Goal: Check status: Check status

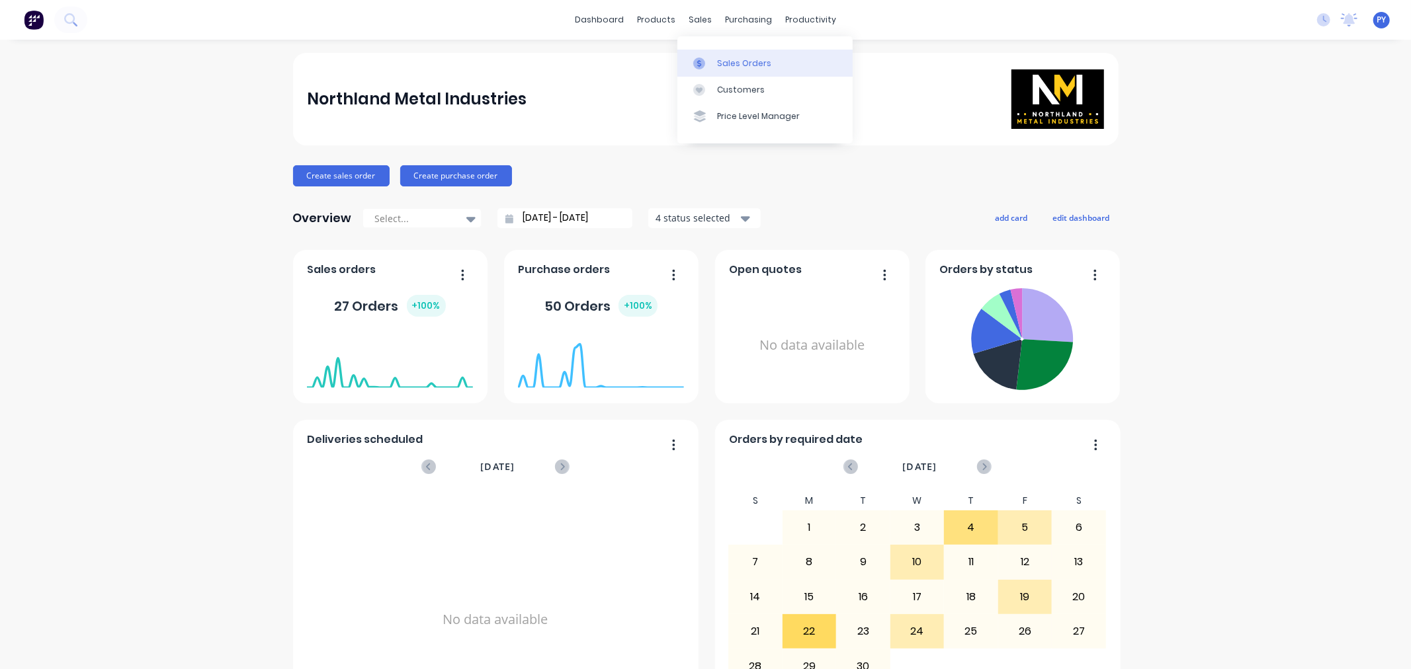
click at [742, 63] on div "Sales Orders" at bounding box center [744, 64] width 54 height 12
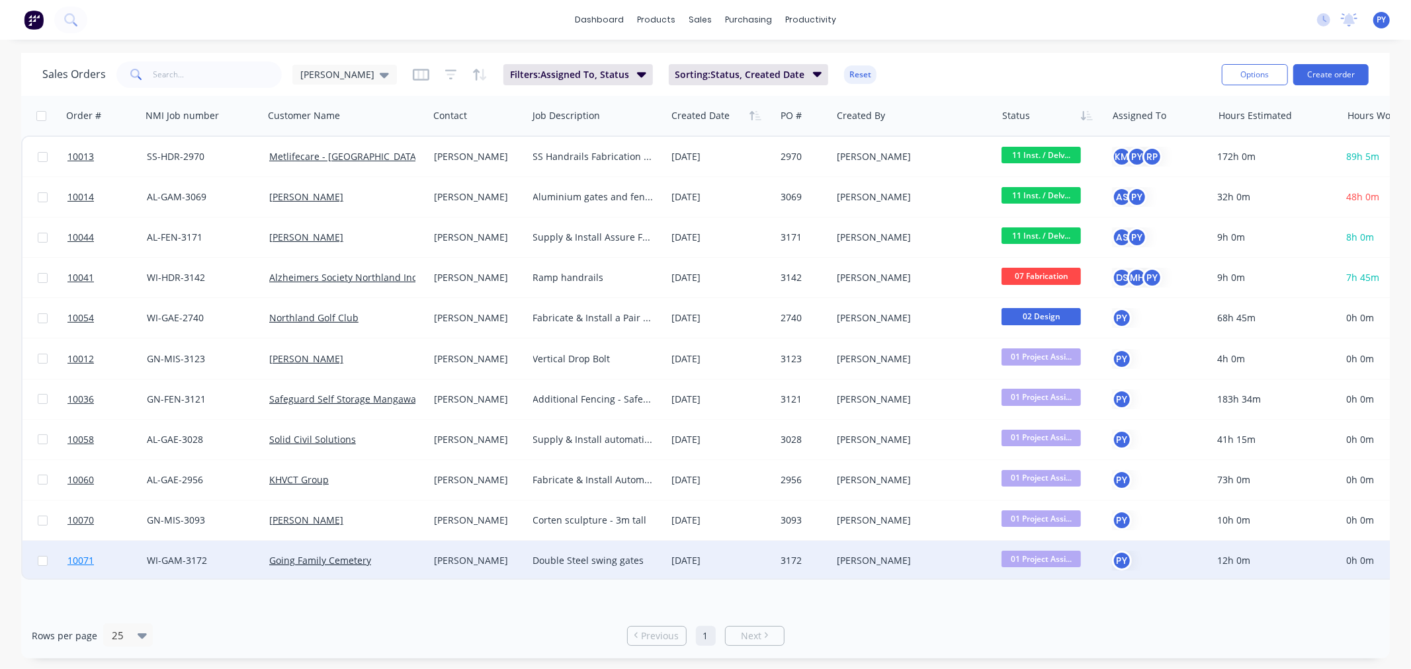
click at [82, 560] on span "10071" at bounding box center [80, 560] width 26 height 13
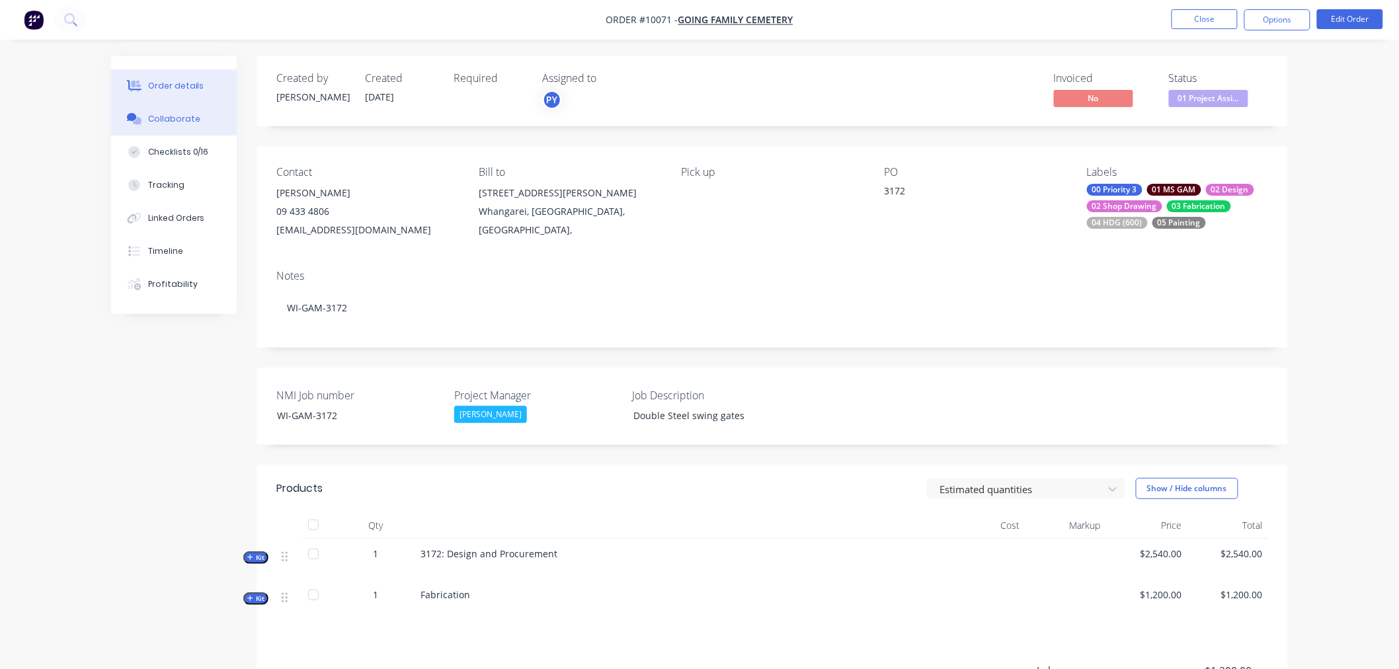
click at [163, 122] on div "Collaborate" at bounding box center [174, 119] width 52 height 12
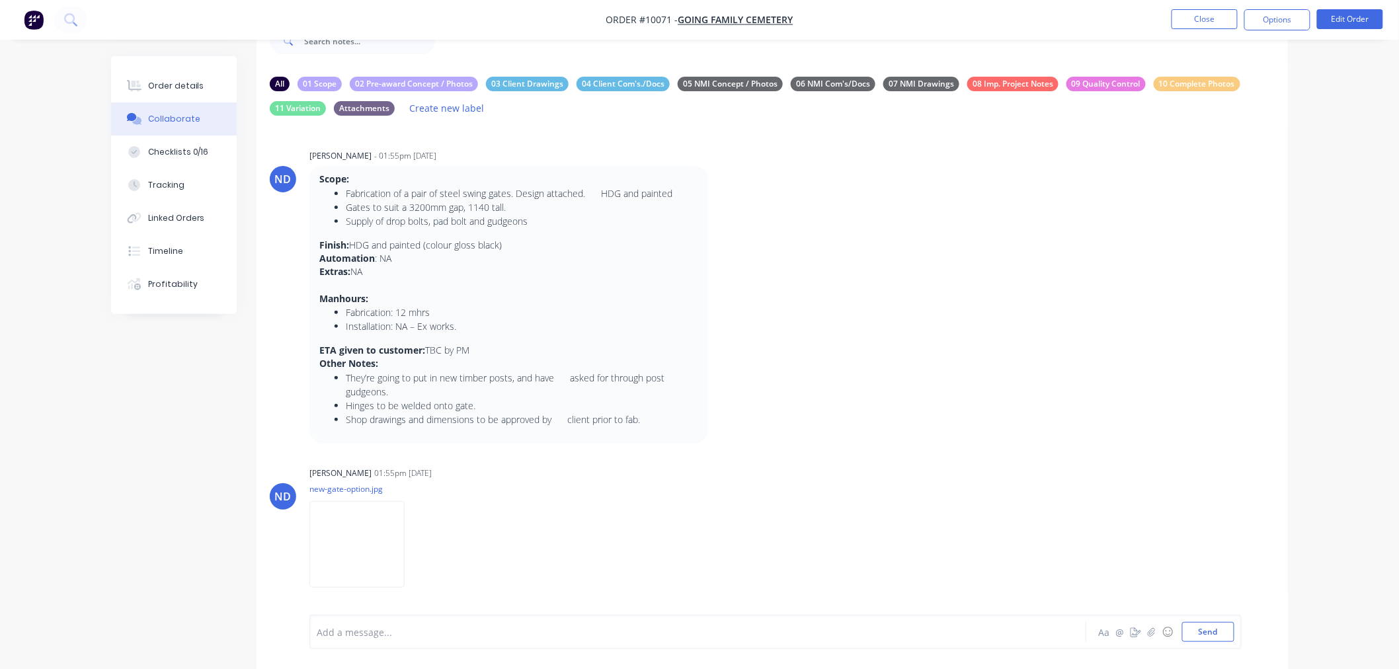
scroll to position [42, 0]
click at [358, 549] on img at bounding box center [357, 544] width 95 height 87
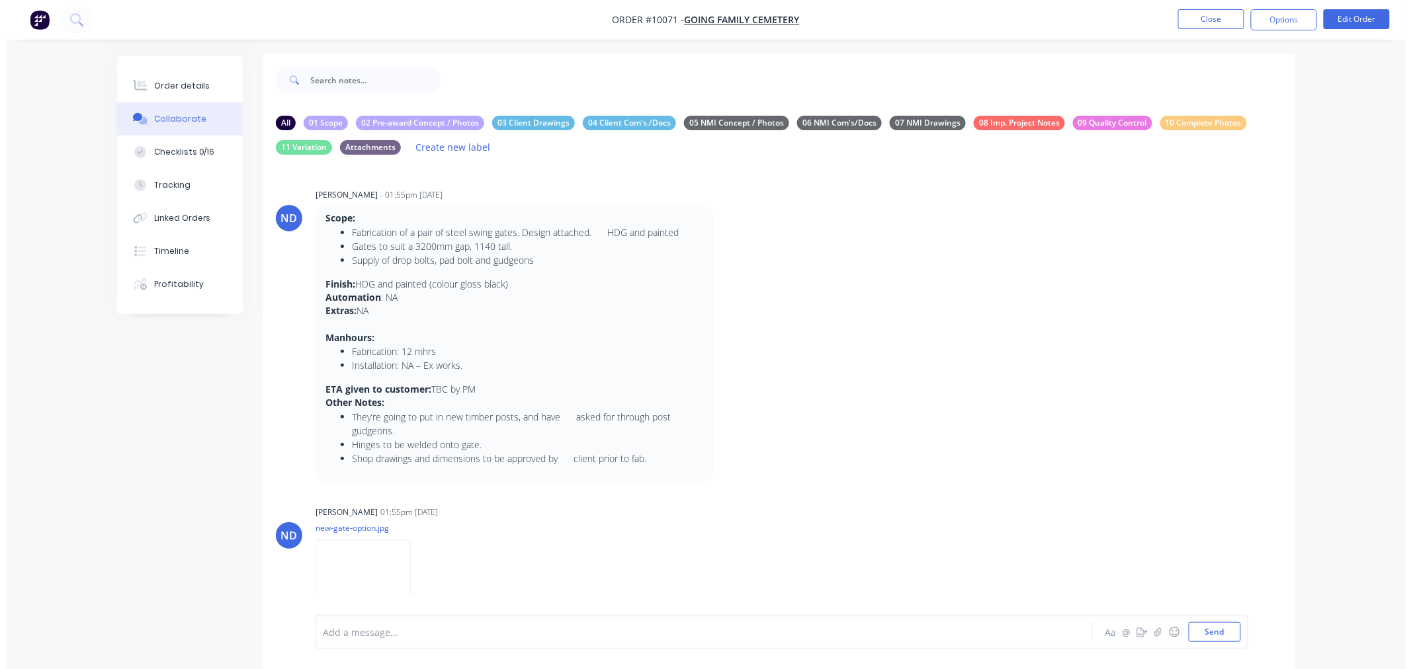
scroll to position [0, 0]
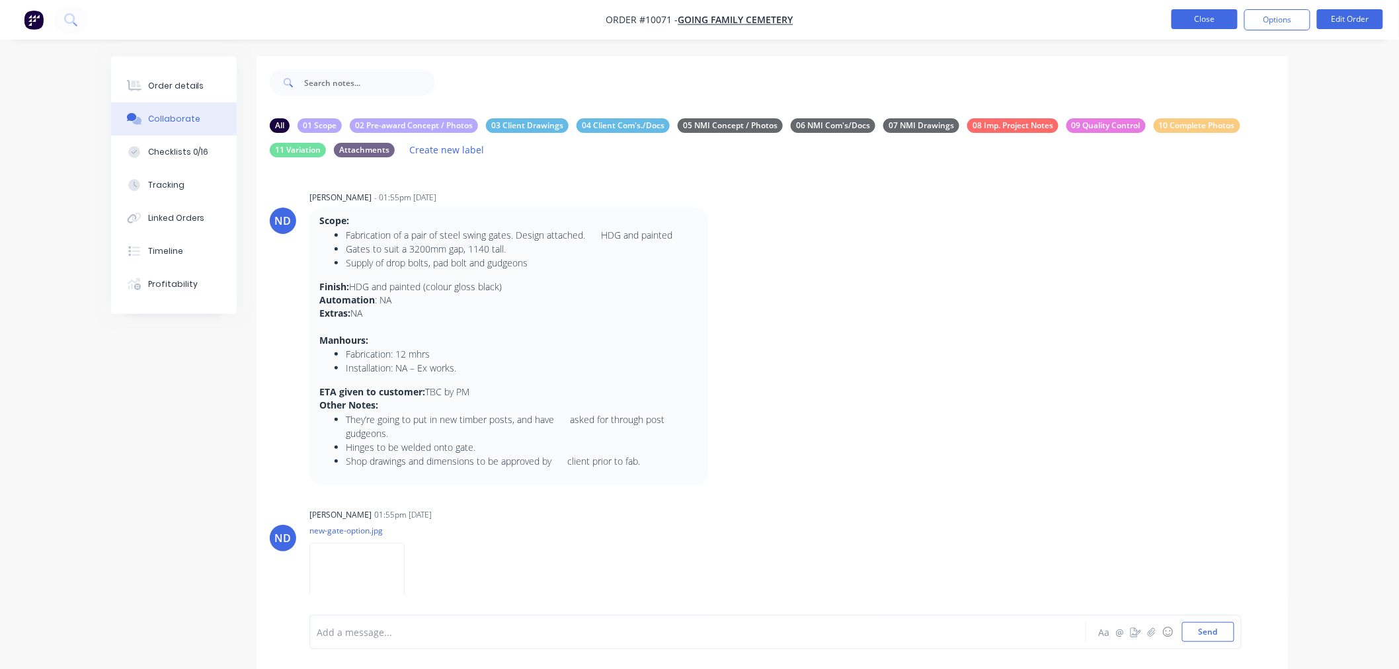
click at [1188, 21] on button "Close" at bounding box center [1205, 19] width 66 height 20
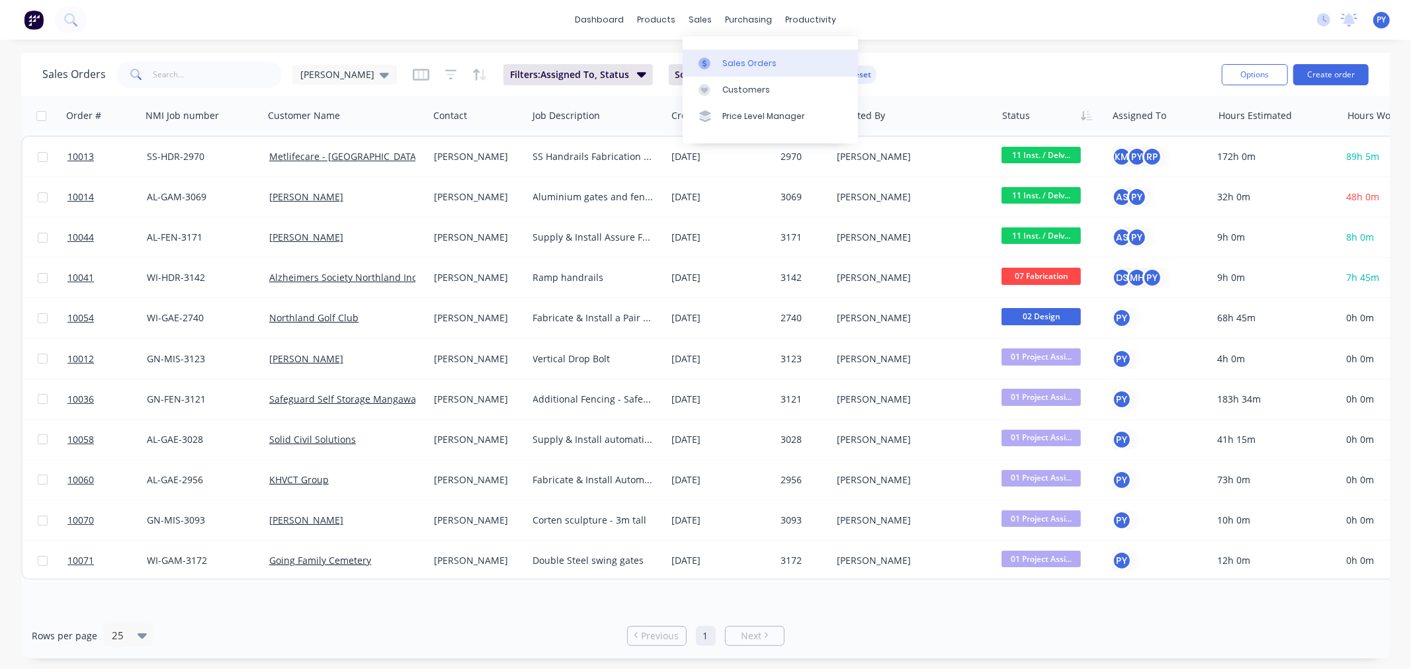
click at [732, 60] on div "Sales Orders" at bounding box center [749, 64] width 54 height 12
click at [380, 75] on icon at bounding box center [384, 75] width 9 height 5
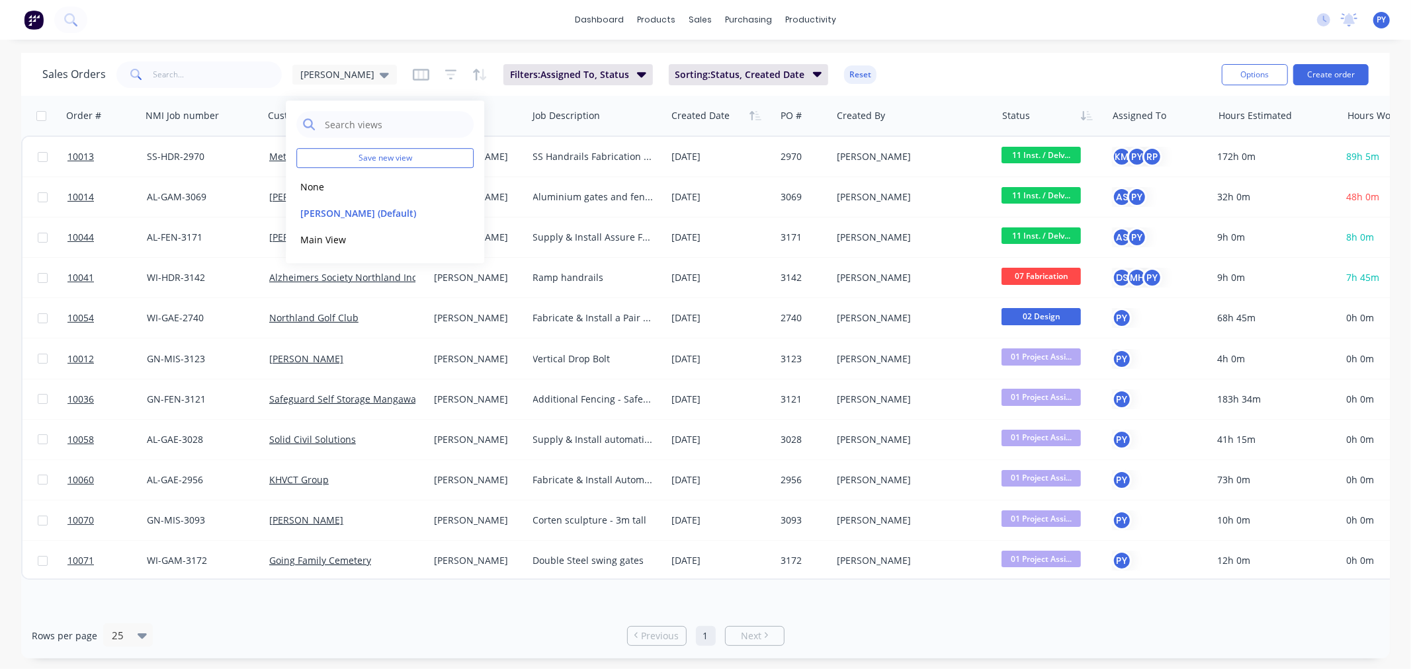
click at [946, 63] on div "Sales Orders [PERSON_NAME] Jobs Filters: Assigned To, Status Sorting: Status, C…" at bounding box center [626, 74] width 1169 height 32
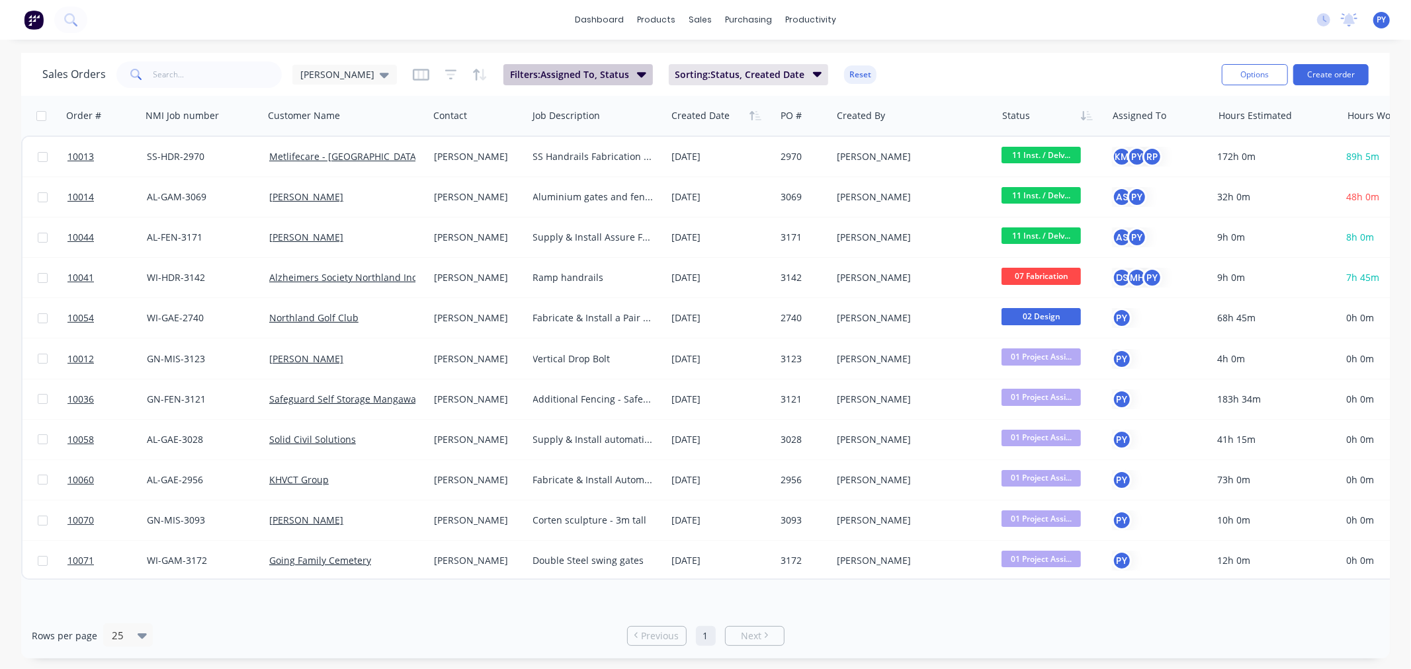
click at [637, 77] on icon "button" at bounding box center [641, 74] width 9 height 15
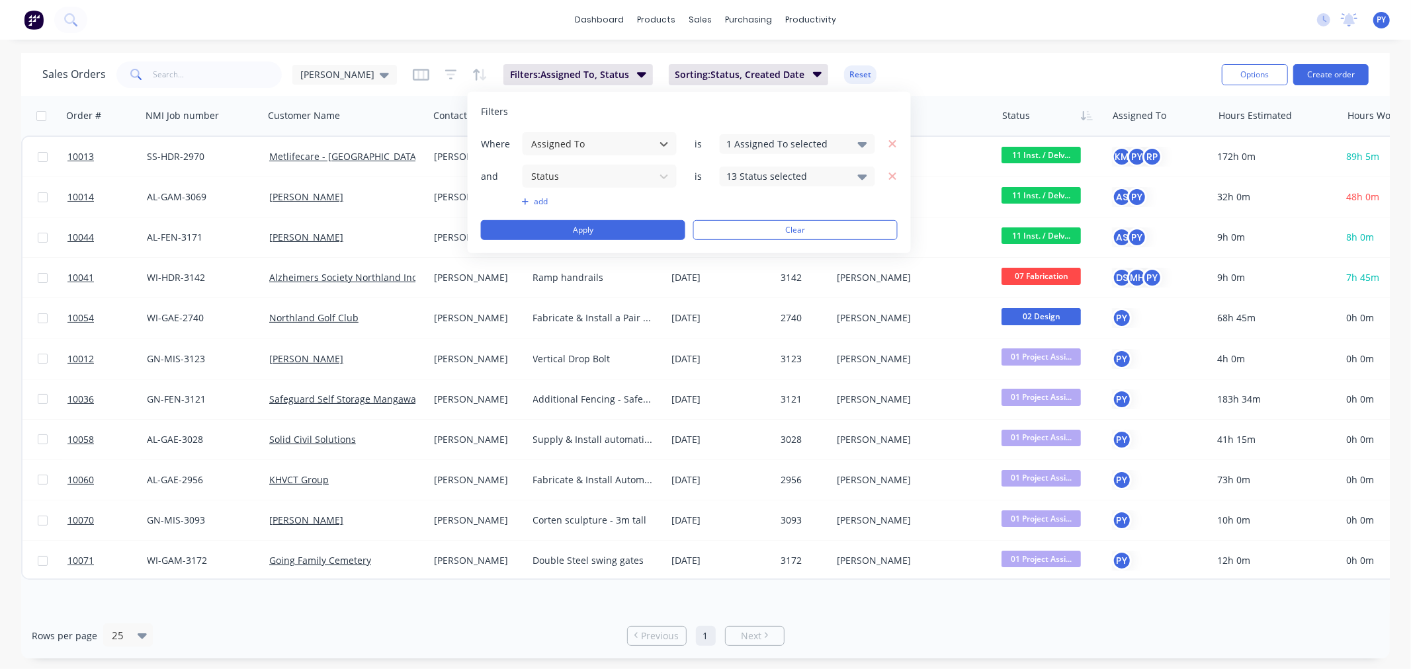
click at [949, 69] on div "Sales Orders [PERSON_NAME] Jobs Filters: Assigned To, Status Sorting: Status, C…" at bounding box center [626, 74] width 1169 height 32
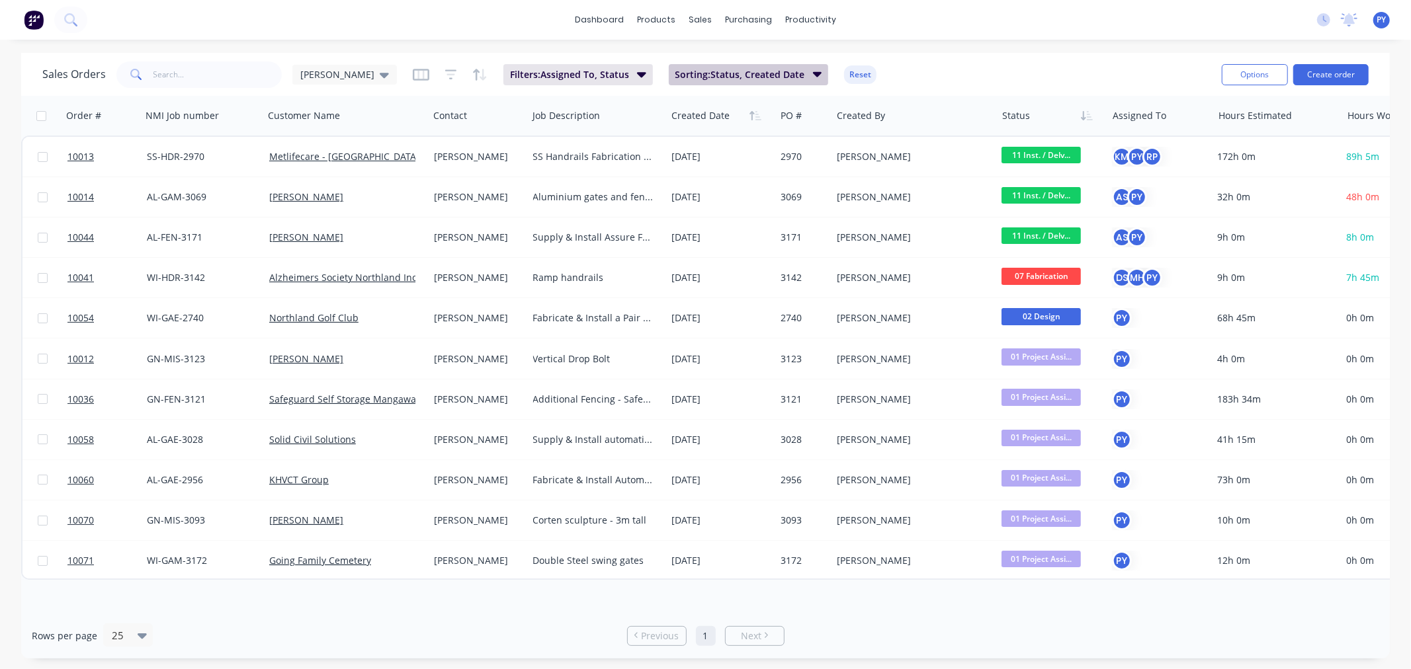
click at [812, 75] on icon "button" at bounding box center [816, 74] width 9 height 5
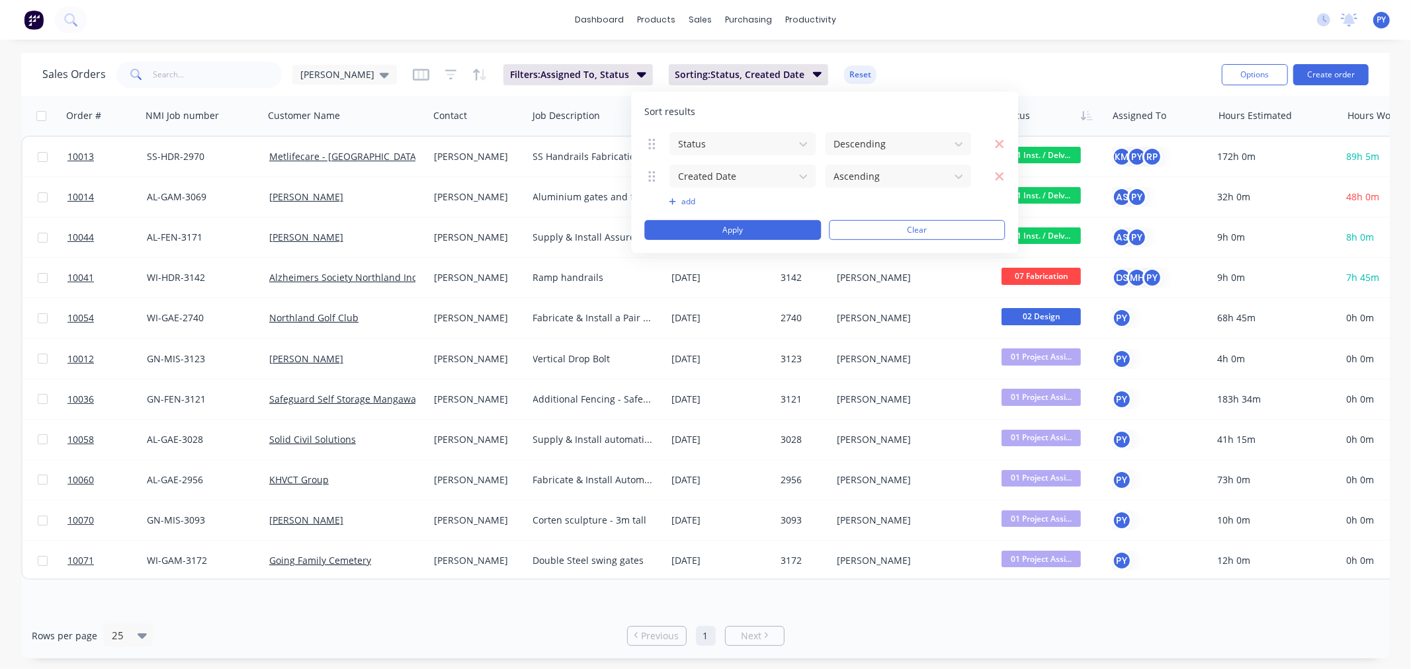
click at [1042, 80] on div "Sales Orders [PERSON_NAME] Jobs Filters: Assigned To, Status Sorting: Status, C…" at bounding box center [626, 74] width 1169 height 32
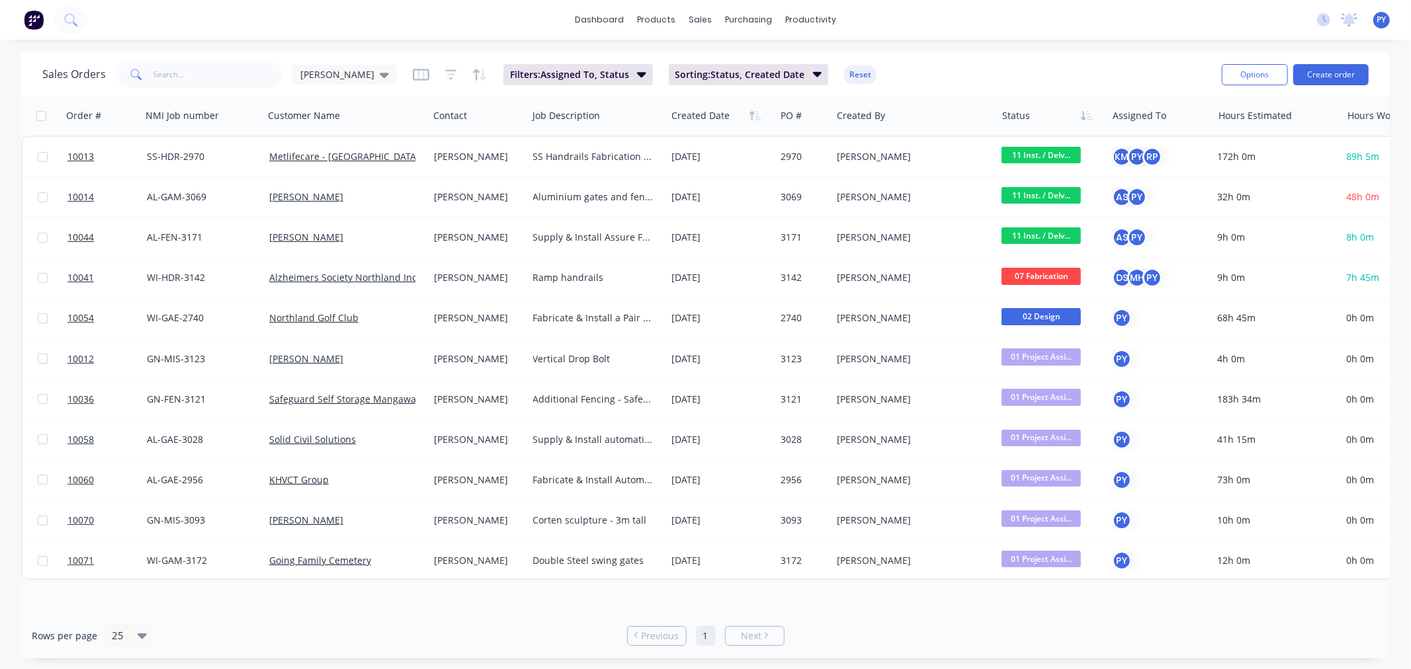
click at [987, 69] on div "Sales Orders [PERSON_NAME] Jobs Filters: Assigned To, Status Sorting: Status, C…" at bounding box center [626, 74] width 1169 height 32
click at [603, 23] on link "dashboard" at bounding box center [599, 20] width 62 height 20
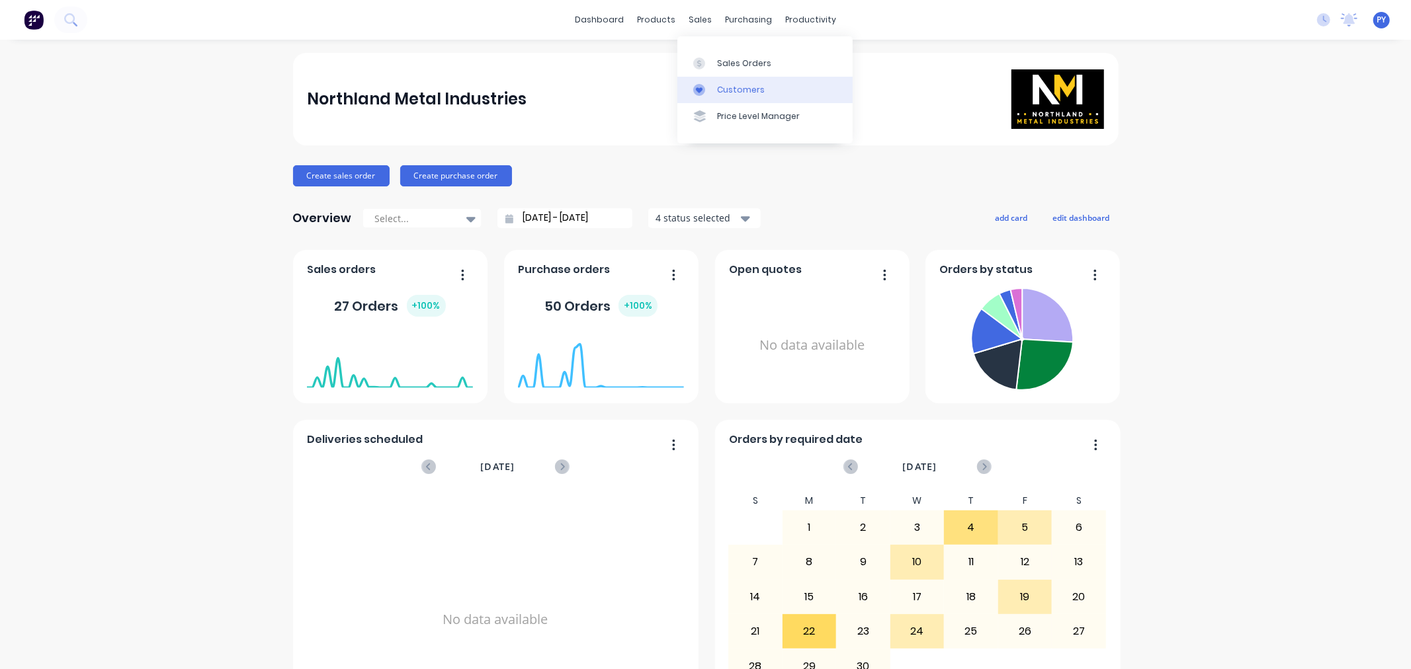
click at [738, 89] on div "Customers" at bounding box center [741, 90] width 48 height 12
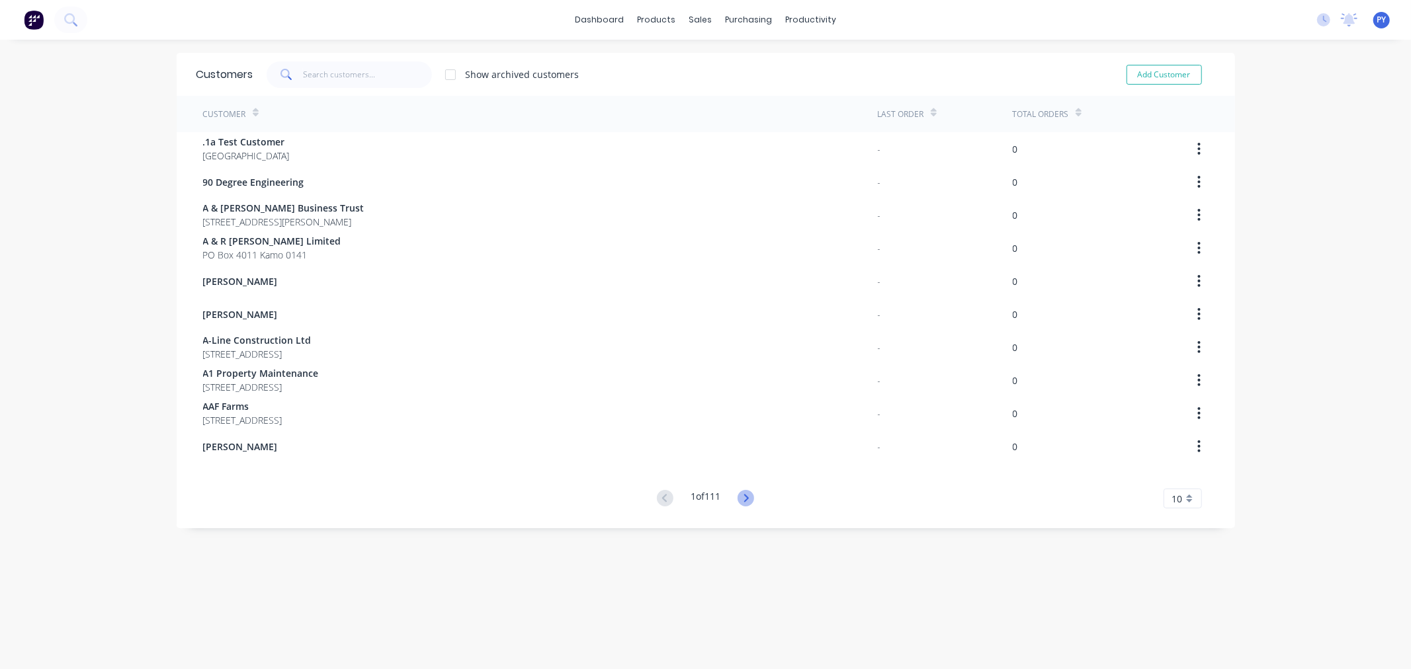
click at [746, 500] on icon at bounding box center [745, 498] width 17 height 17
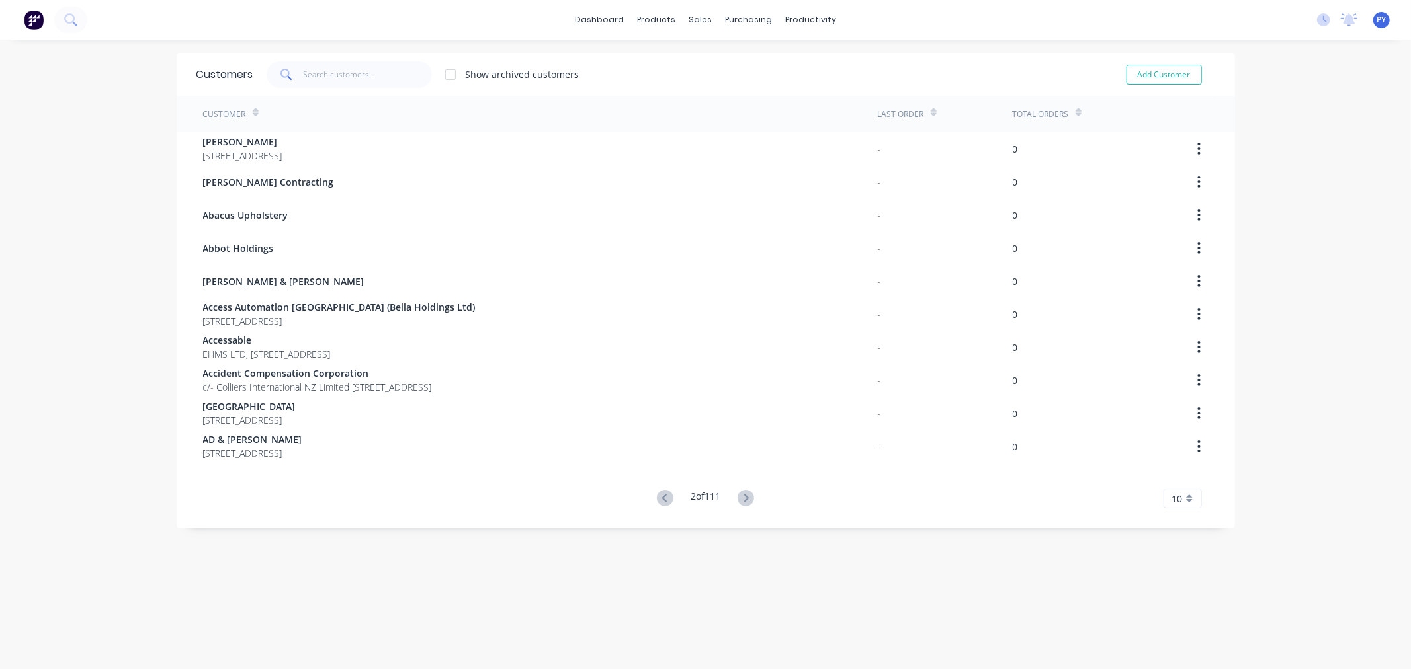
click at [746, 500] on icon at bounding box center [745, 498] width 17 height 17
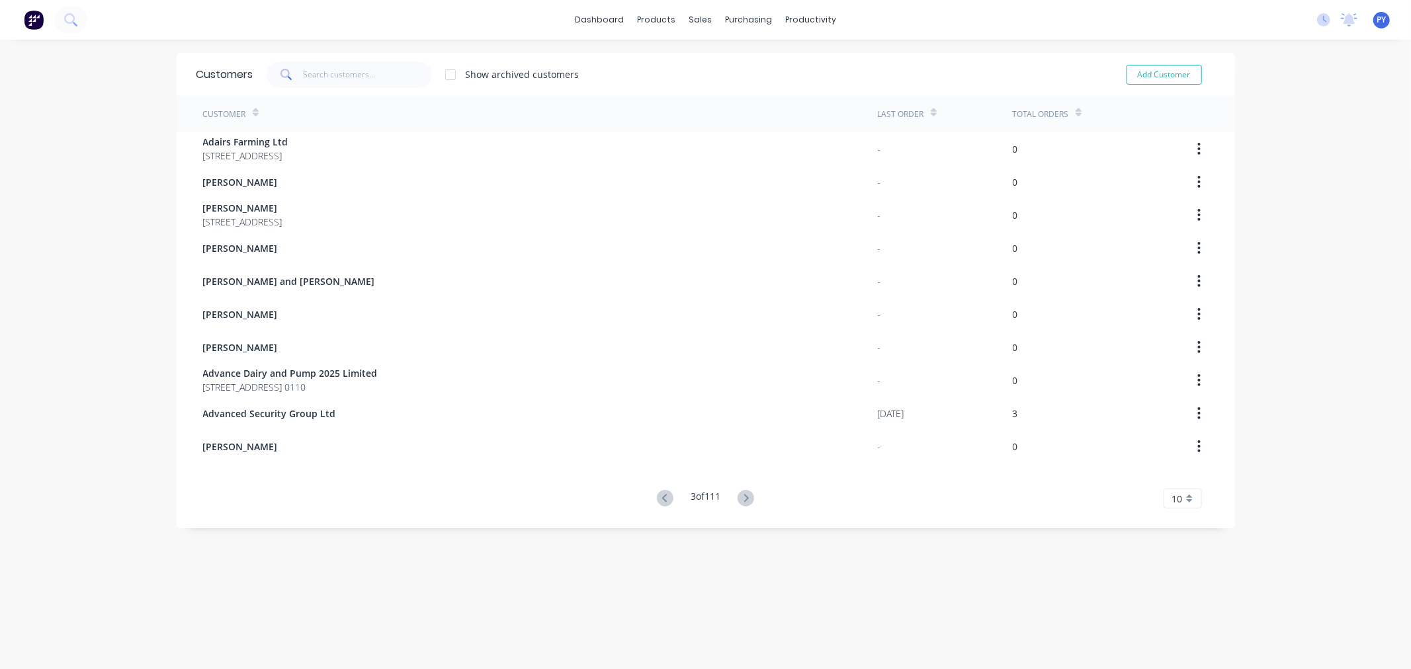
click at [746, 500] on icon at bounding box center [745, 498] width 17 height 17
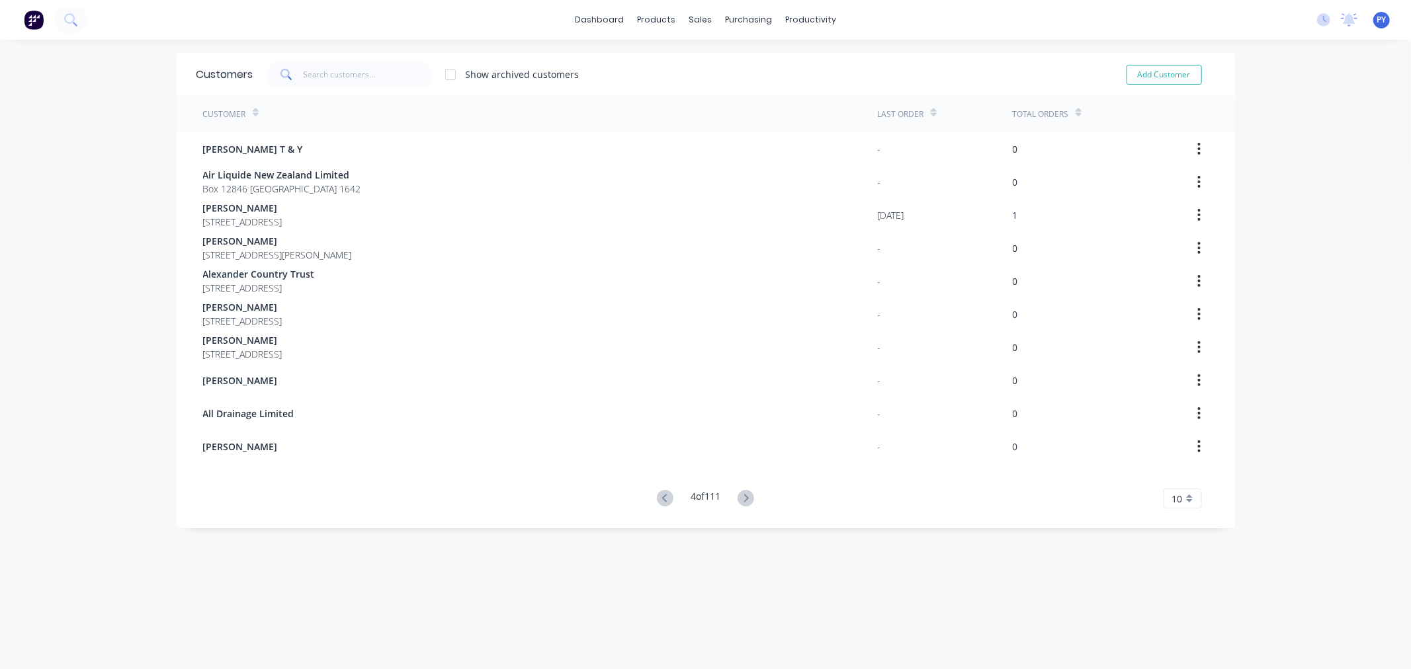
click at [746, 500] on icon at bounding box center [745, 498] width 17 height 17
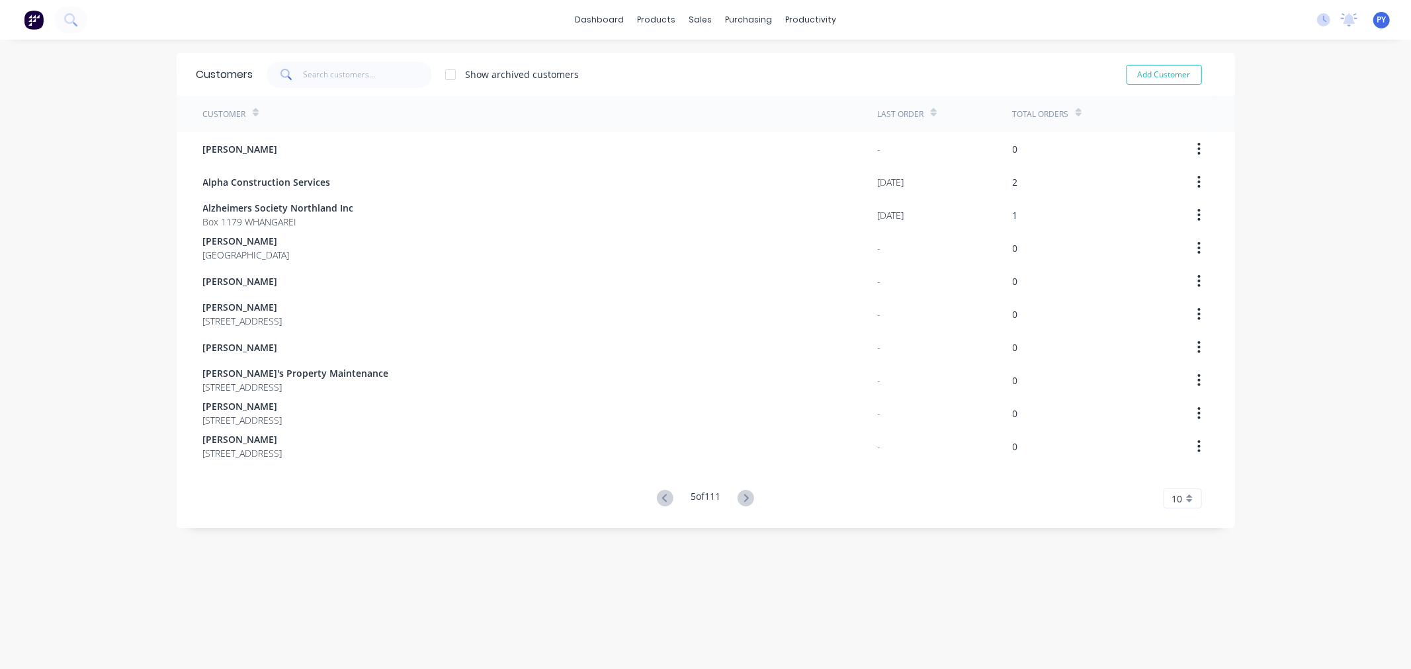
click at [746, 500] on icon at bounding box center [745, 498] width 17 height 17
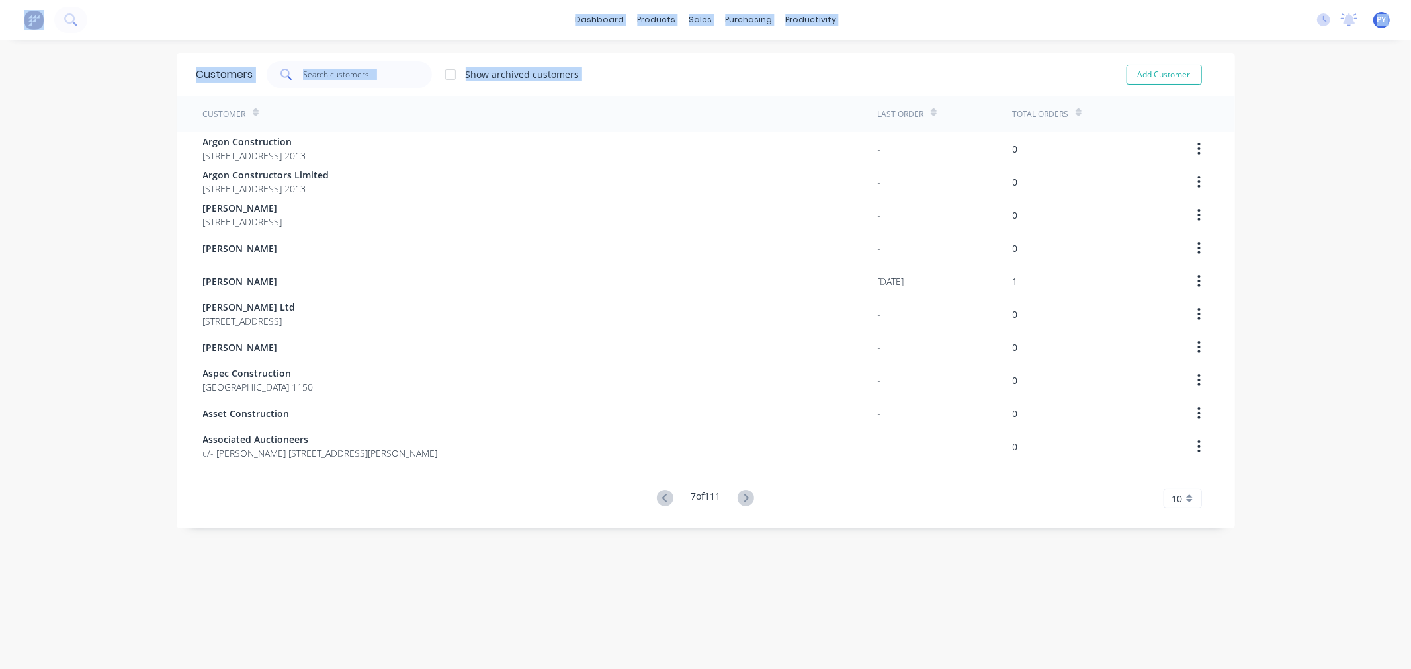
click at [746, 500] on div "Customers Show archived customers Add Customer Customer Last Order Total Orders…" at bounding box center [706, 368] width 1058 height 630
click at [746, 500] on icon at bounding box center [745, 498] width 17 height 17
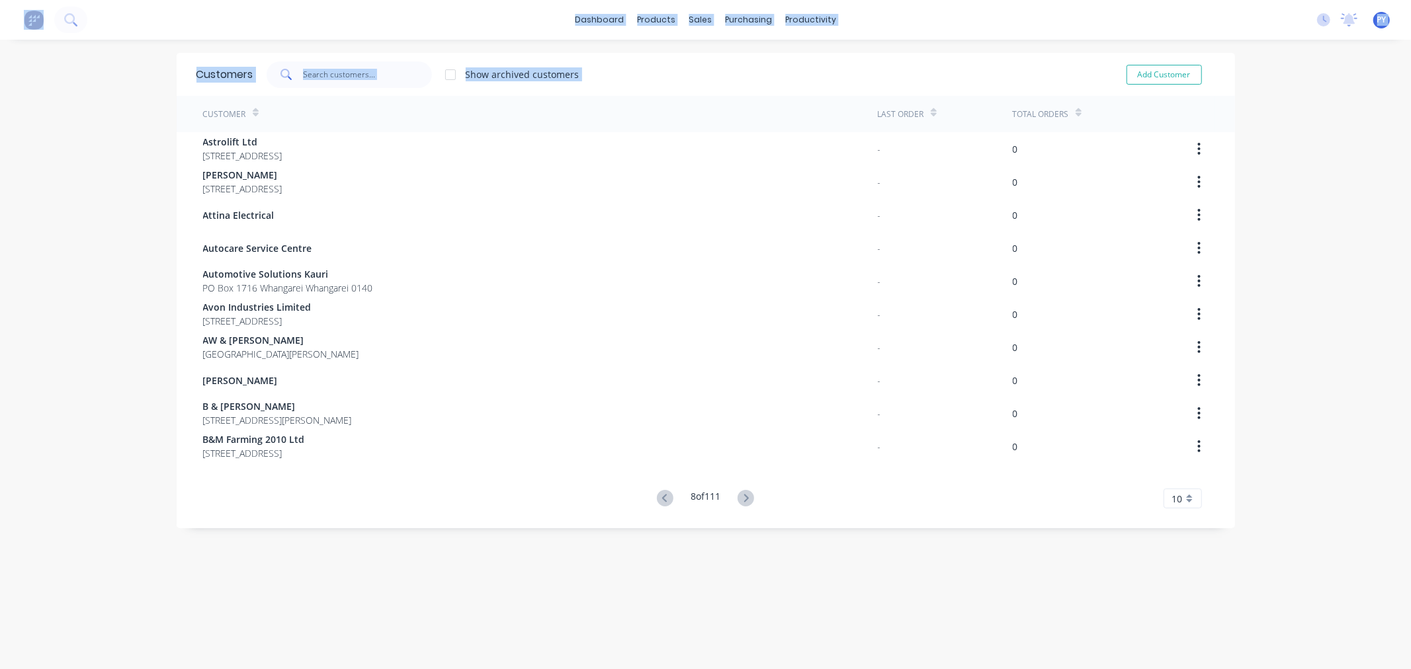
click at [746, 500] on div "Customers Show archived customers Add Customer Customer Last Order Total Orders…" at bounding box center [706, 368] width 1058 height 630
click at [744, 501] on icon at bounding box center [746, 498] width 5 height 8
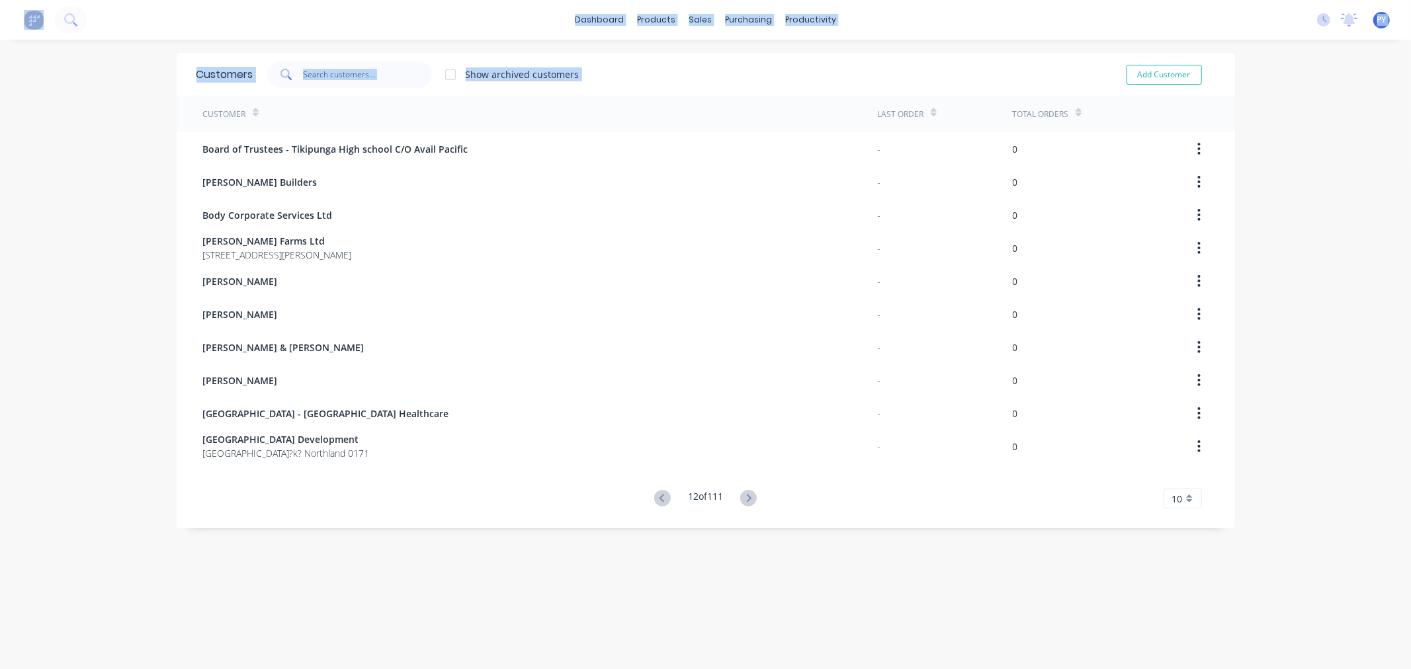
click at [743, 501] on icon at bounding box center [748, 498] width 17 height 17
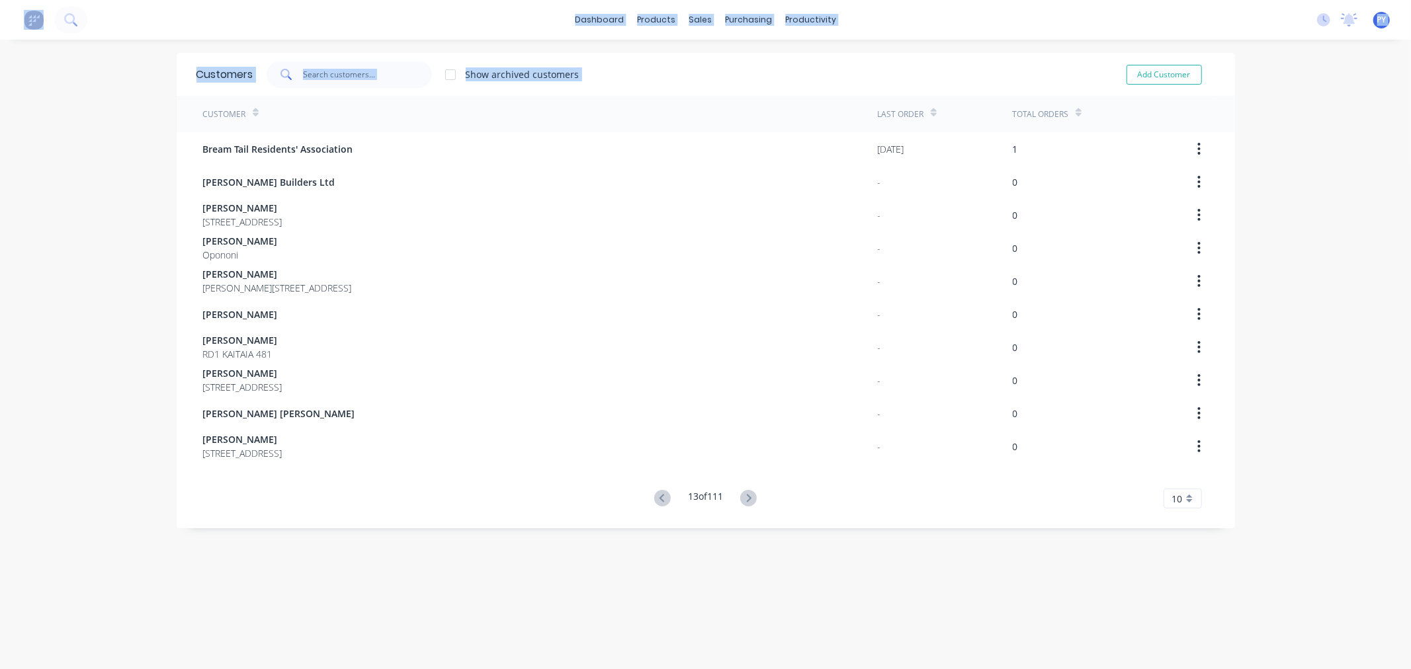
click at [743, 501] on icon at bounding box center [748, 498] width 17 height 17
click at [743, 499] on icon at bounding box center [748, 498] width 17 height 17
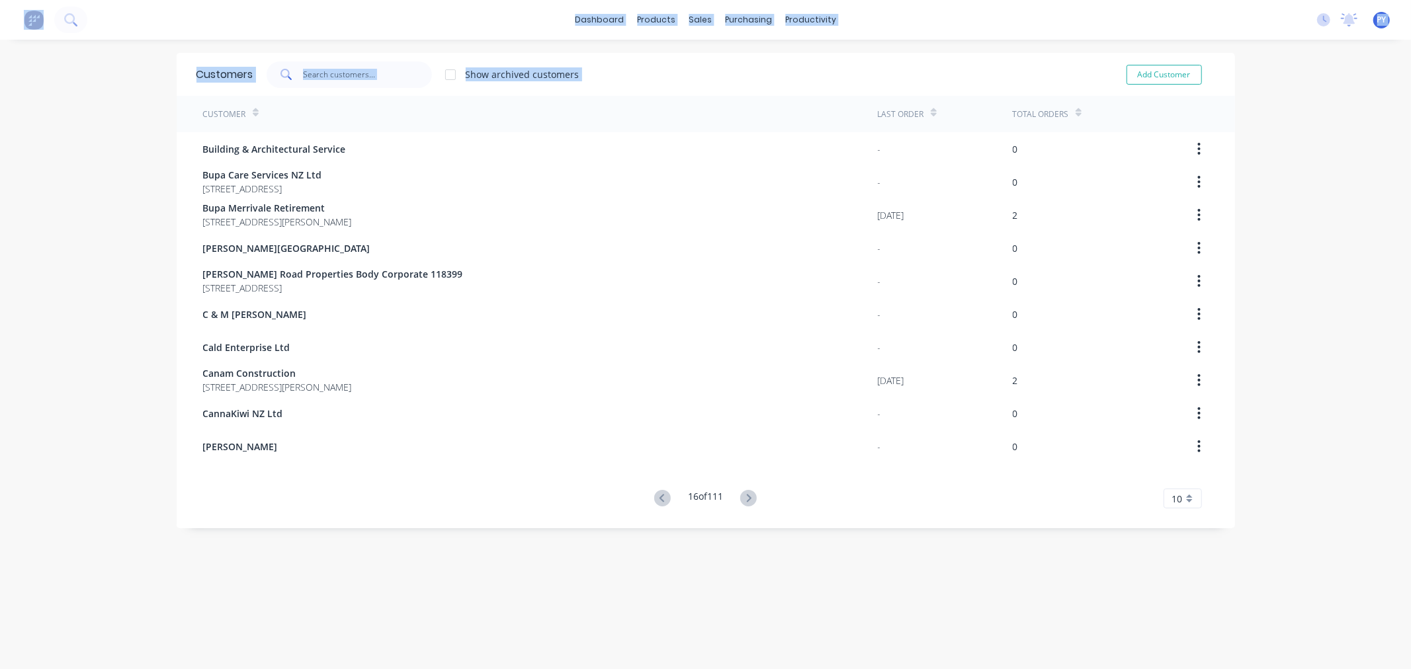
click at [743, 499] on icon at bounding box center [748, 498] width 17 height 17
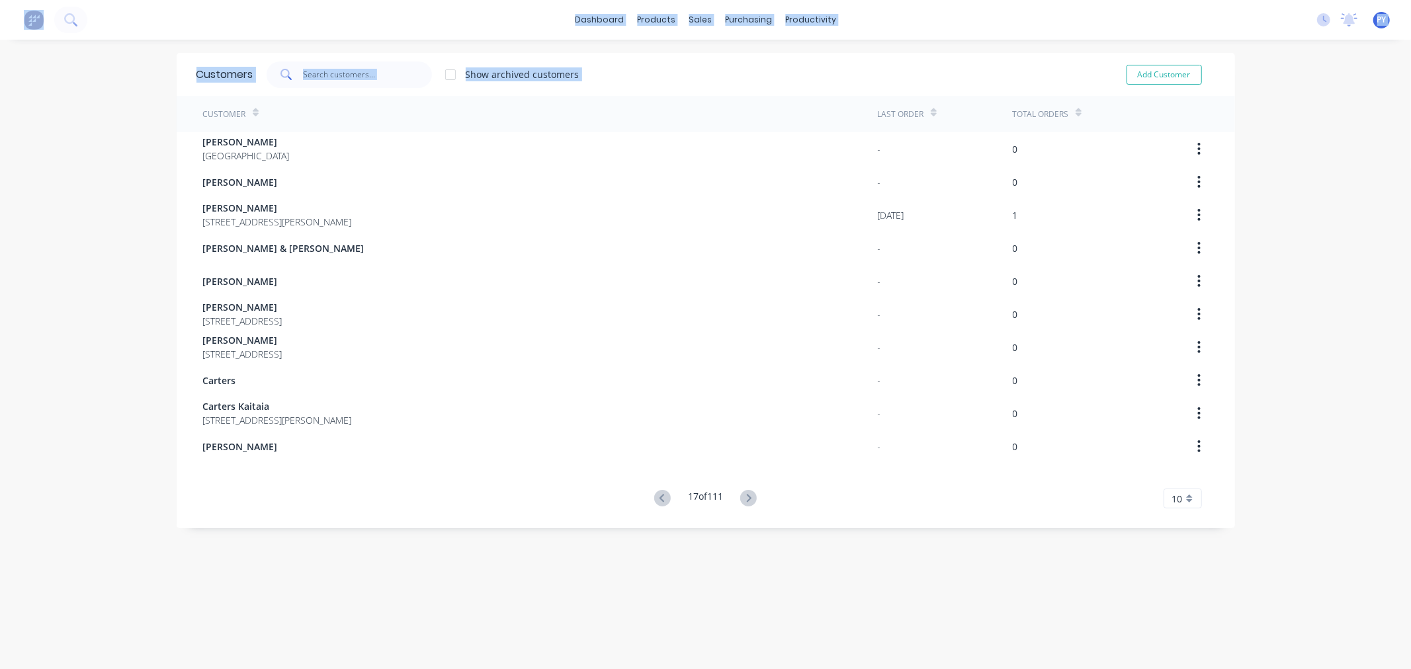
click at [743, 499] on icon at bounding box center [748, 498] width 17 height 17
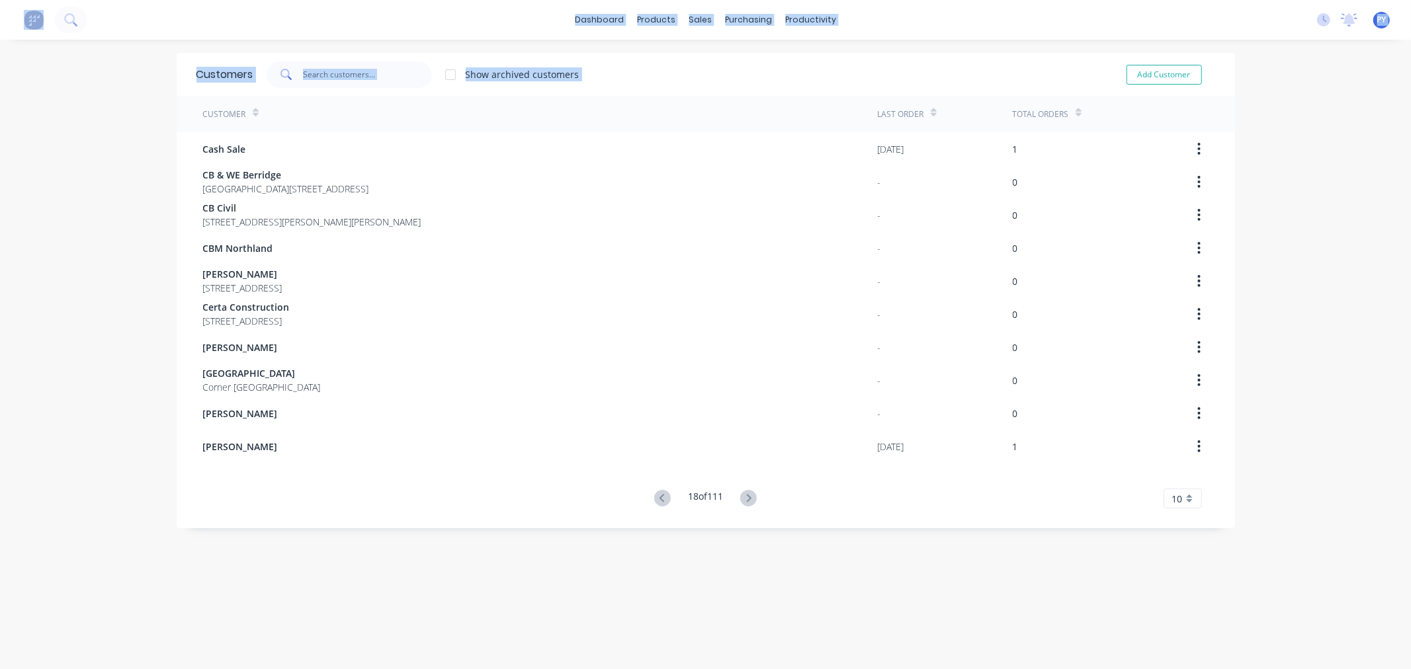
click at [743, 499] on icon at bounding box center [748, 498] width 17 height 17
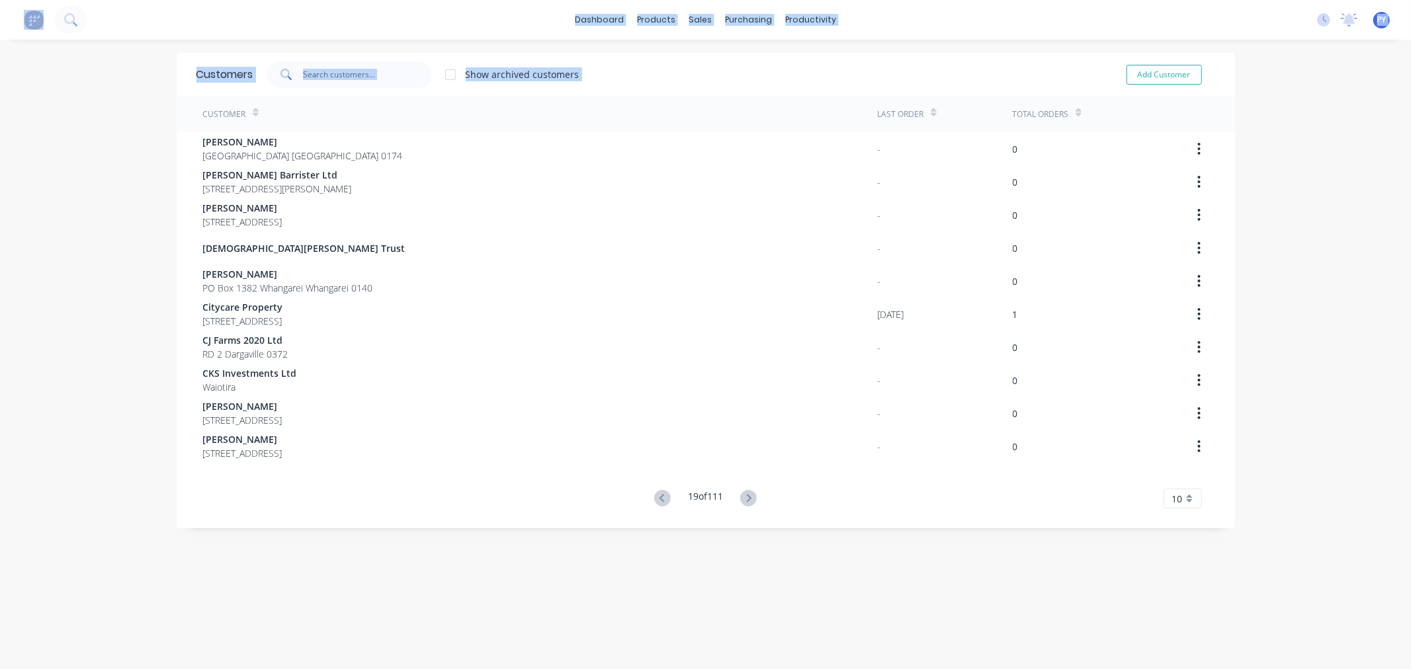
click at [743, 499] on icon at bounding box center [748, 498] width 17 height 17
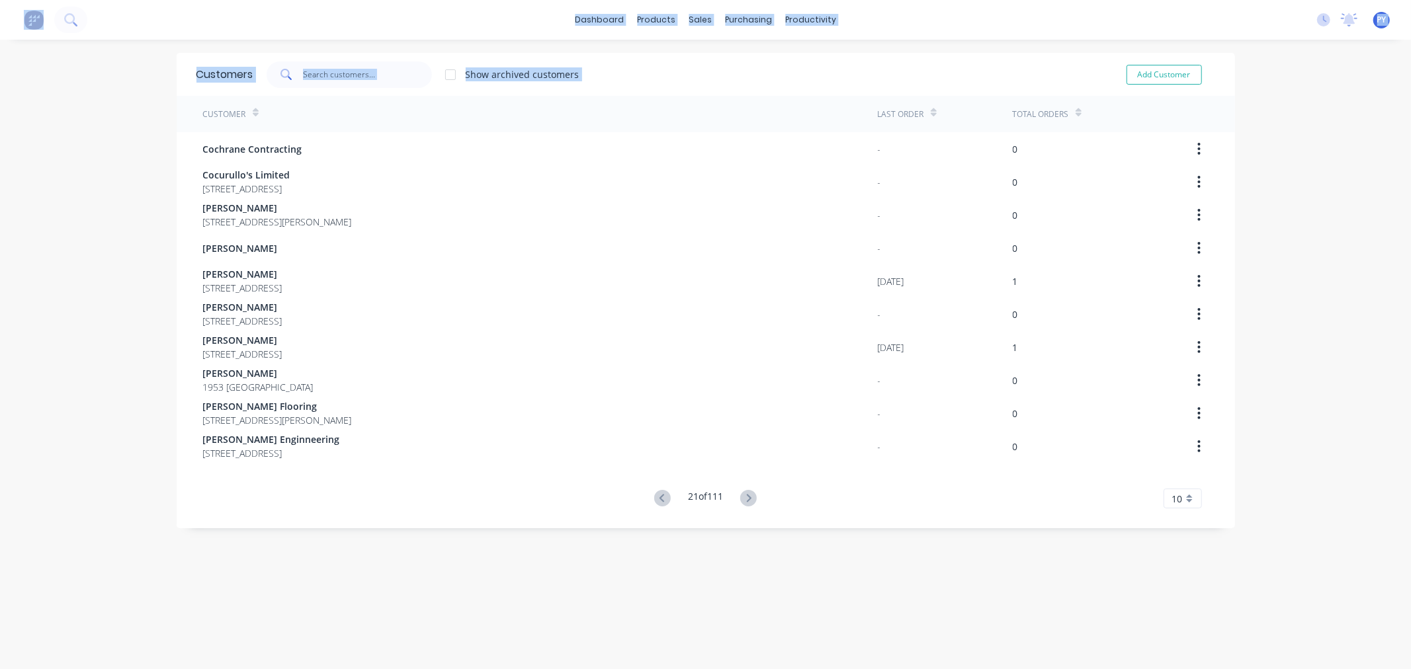
click at [743, 499] on icon at bounding box center [748, 498] width 17 height 17
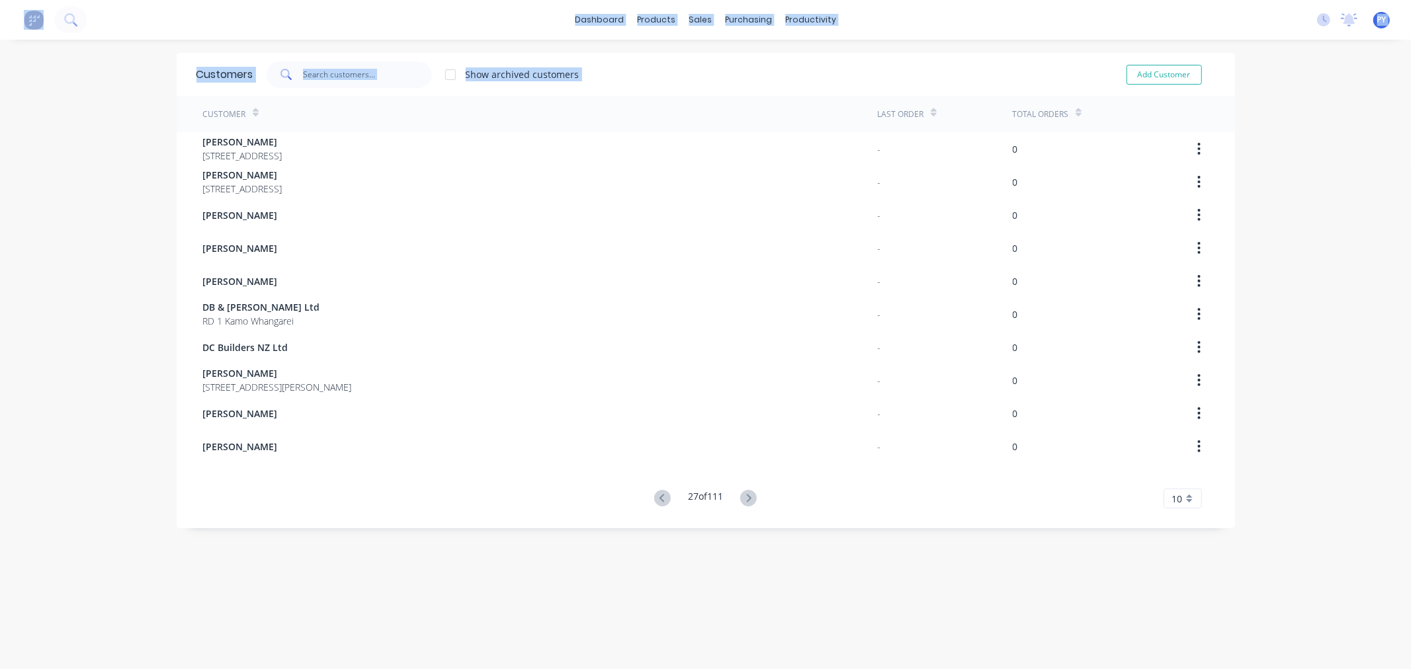
click at [743, 499] on icon at bounding box center [748, 498] width 17 height 17
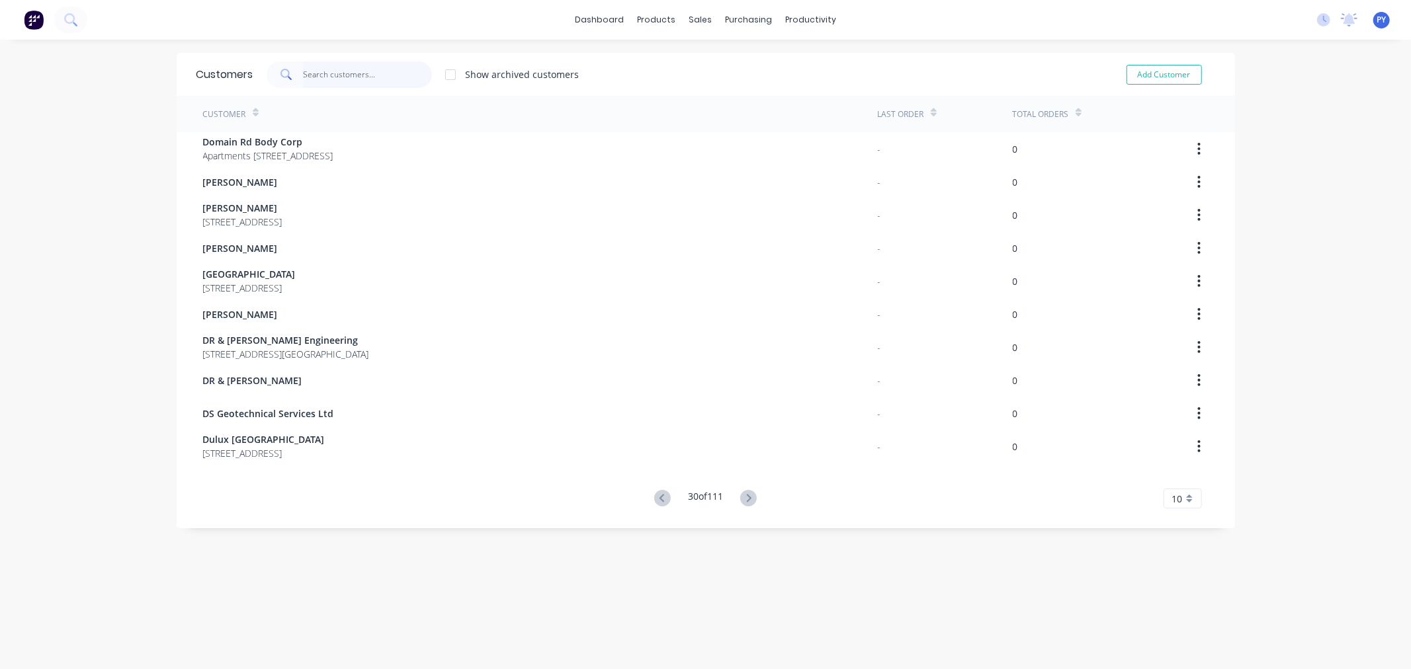
click at [303, 71] on input "text" at bounding box center [367, 75] width 129 height 26
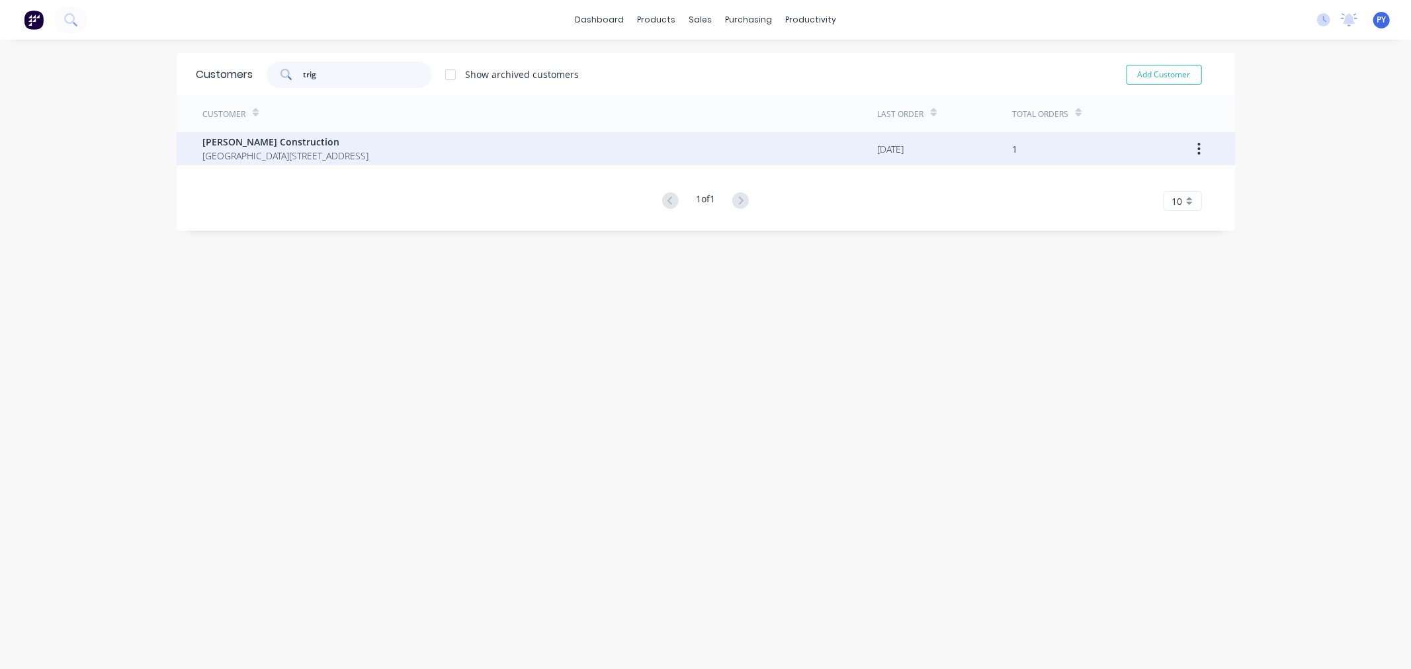
type input "trig"
click at [229, 142] on span "[PERSON_NAME] Construction" at bounding box center [286, 142] width 166 height 14
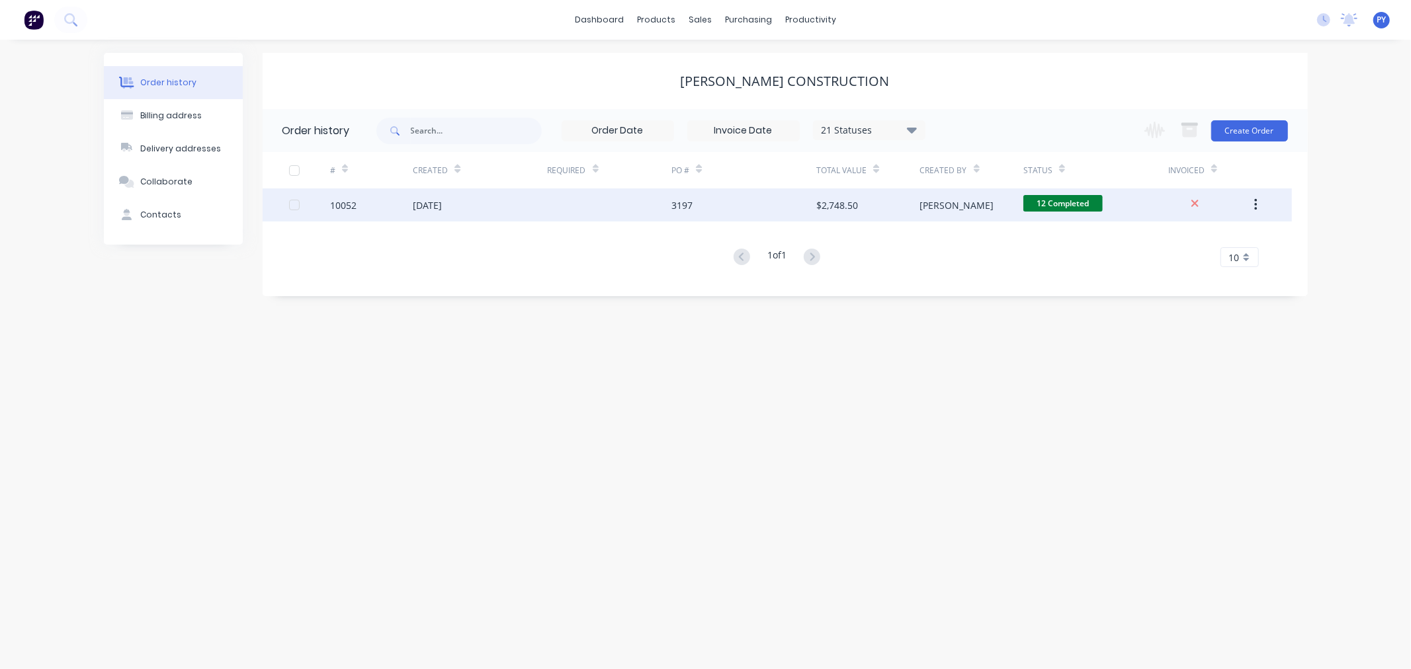
click at [346, 202] on div "10052" at bounding box center [343, 205] width 26 height 14
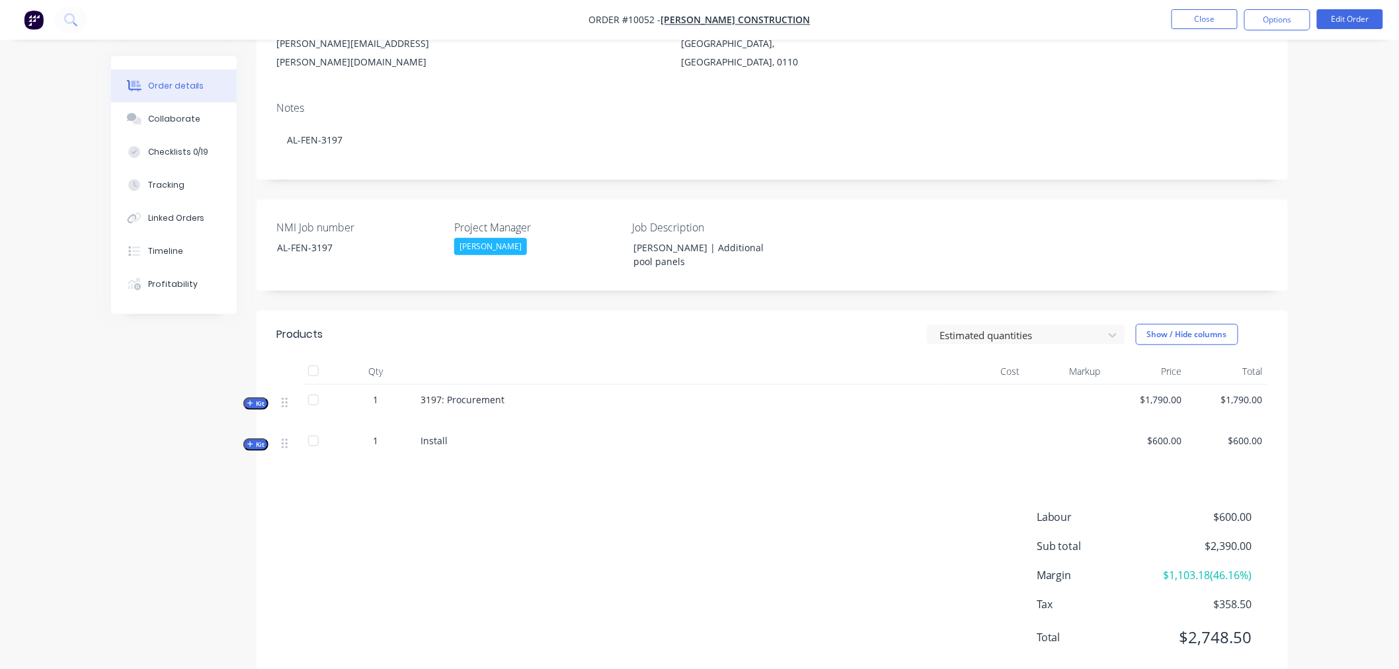
scroll to position [188, 0]
click at [255, 397] on span "Kit" at bounding box center [255, 402] width 17 height 10
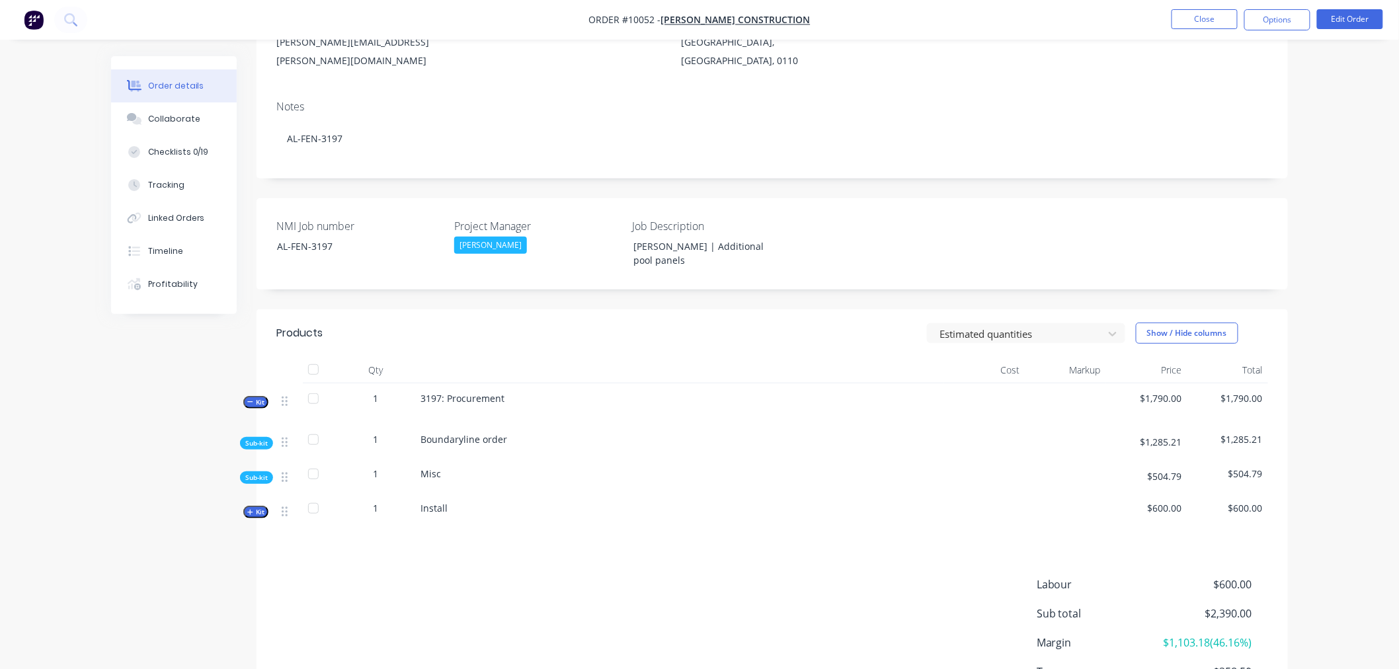
click at [259, 438] on span "Sub-kit" at bounding box center [256, 443] width 22 height 10
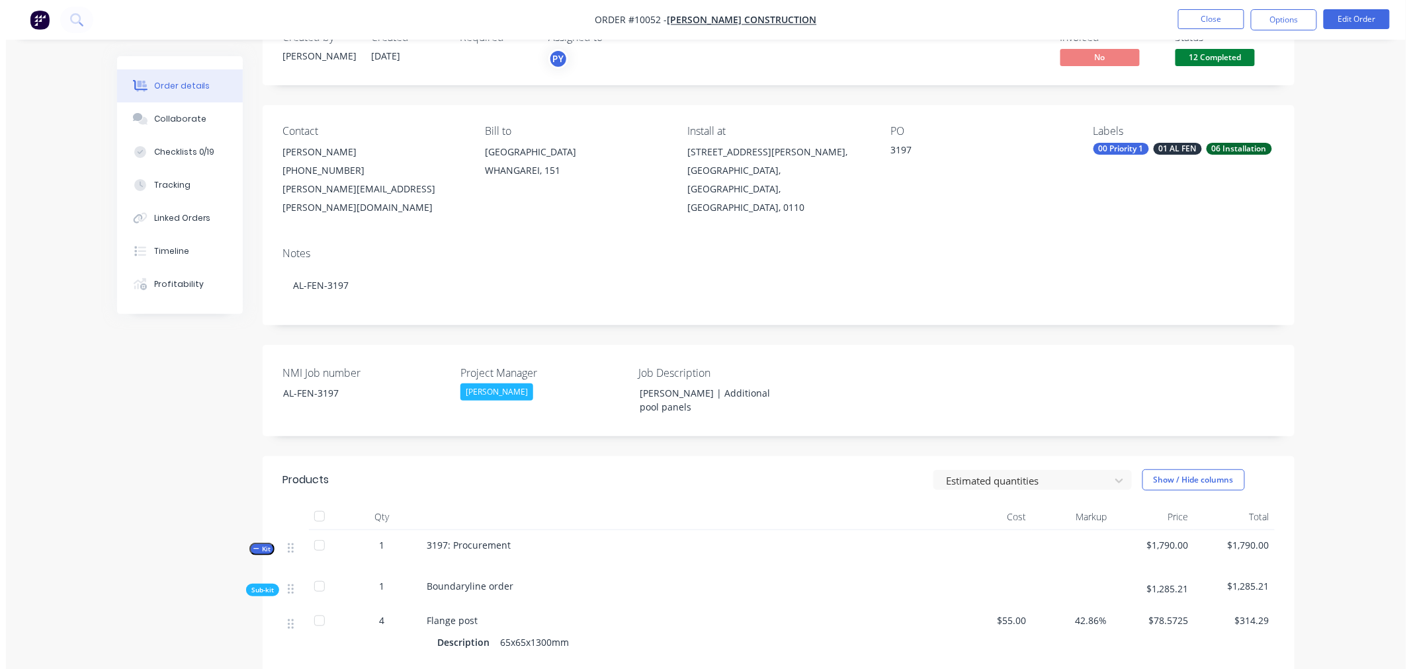
scroll to position [0, 0]
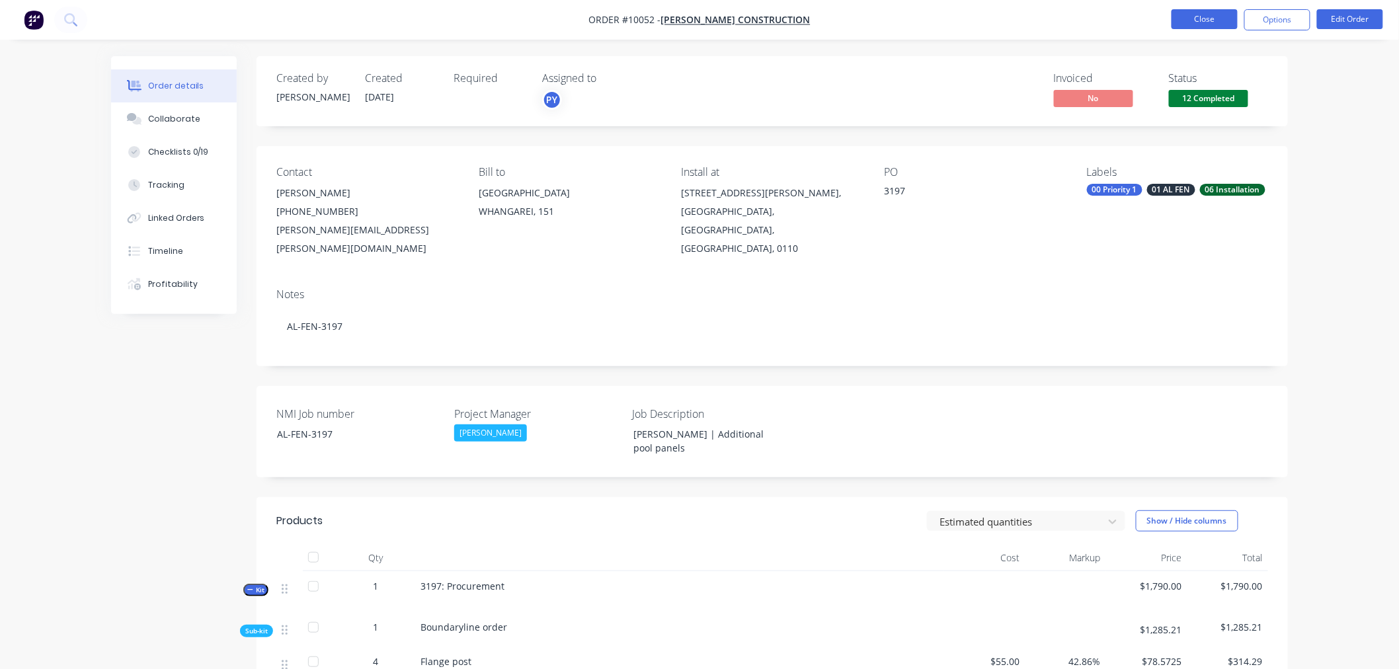
click at [1206, 17] on button "Close" at bounding box center [1205, 19] width 66 height 20
